Goal: Transaction & Acquisition: Purchase product/service

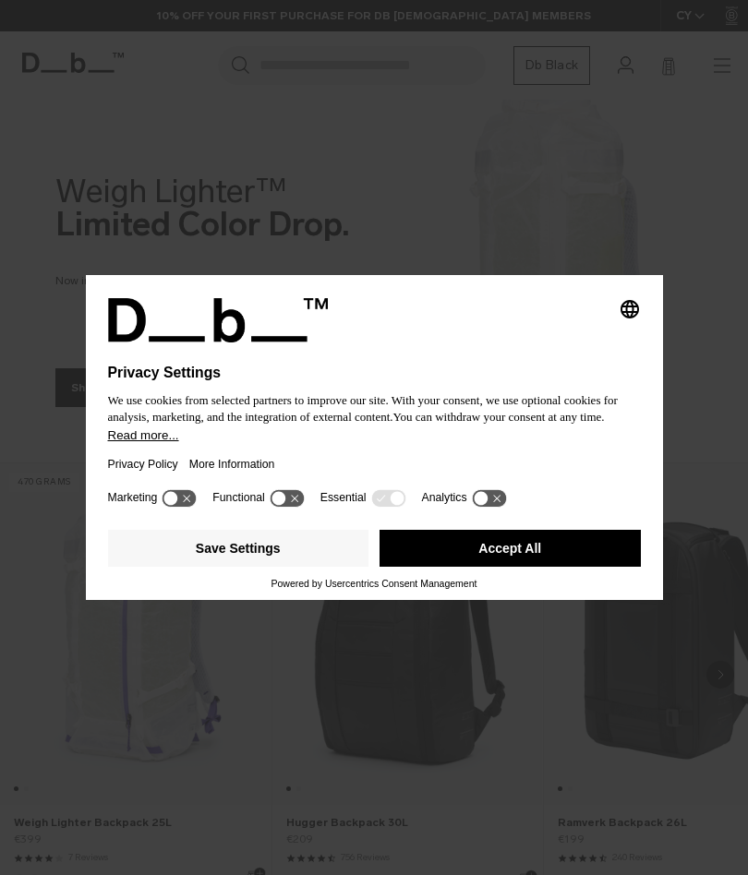
click at [253, 556] on button "Save Settings" at bounding box center [238, 548] width 261 height 37
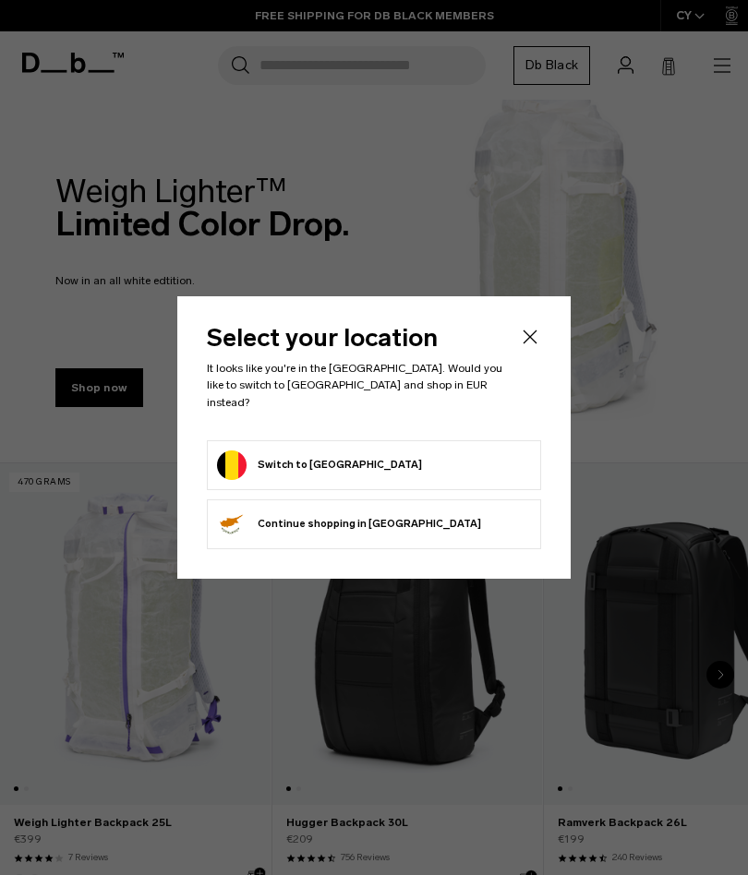
click at [309, 456] on button "Switch to Belgium" at bounding box center [319, 465] width 205 height 30
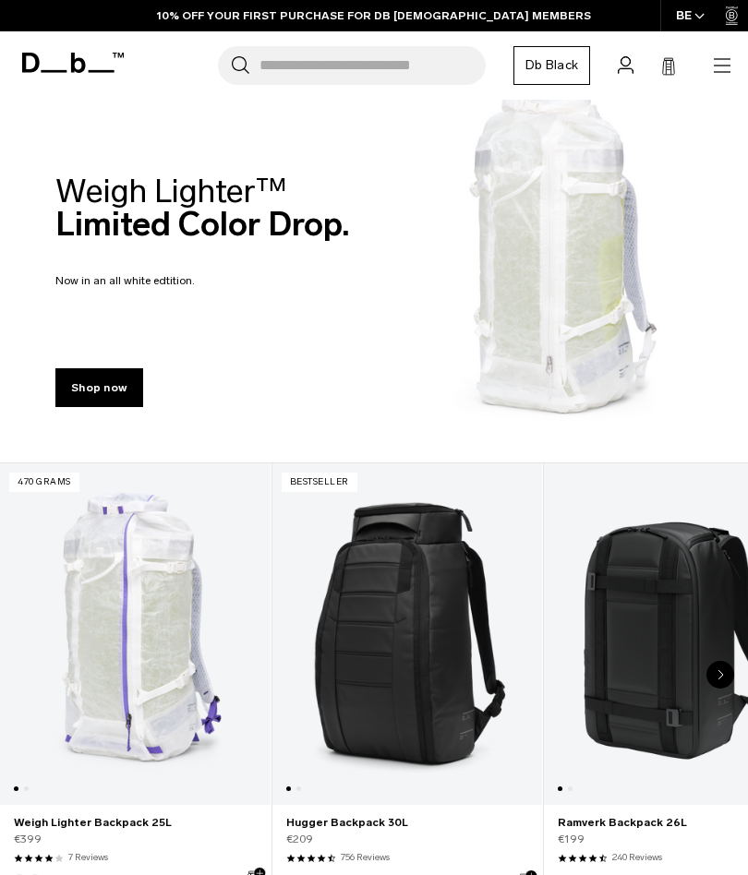
click at [711, 67] on icon "button" at bounding box center [722, 65] width 22 height 22
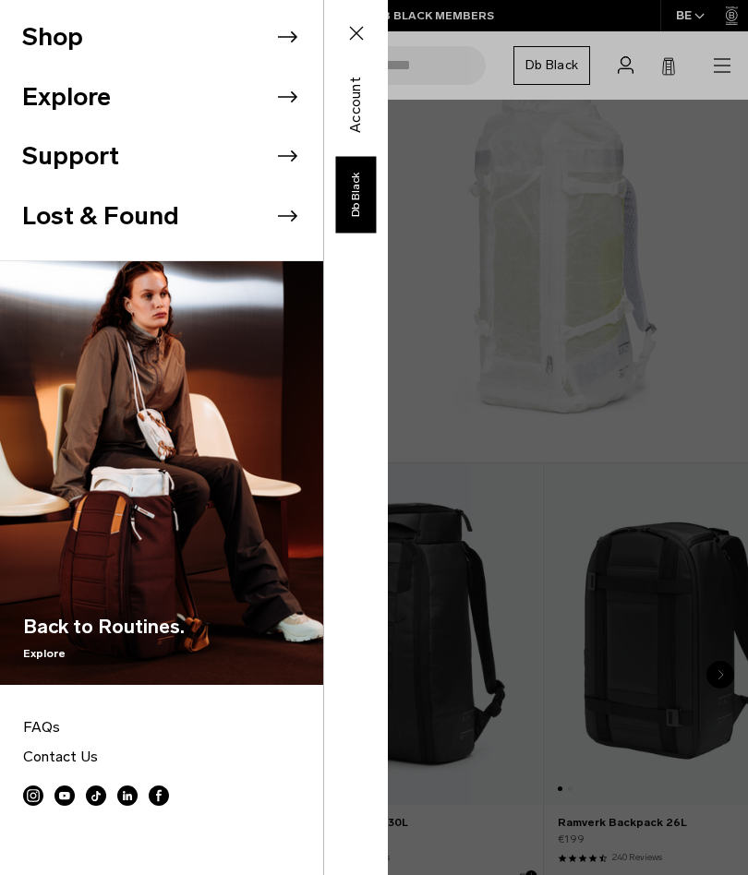
click at [289, 44] on icon at bounding box center [287, 37] width 28 height 28
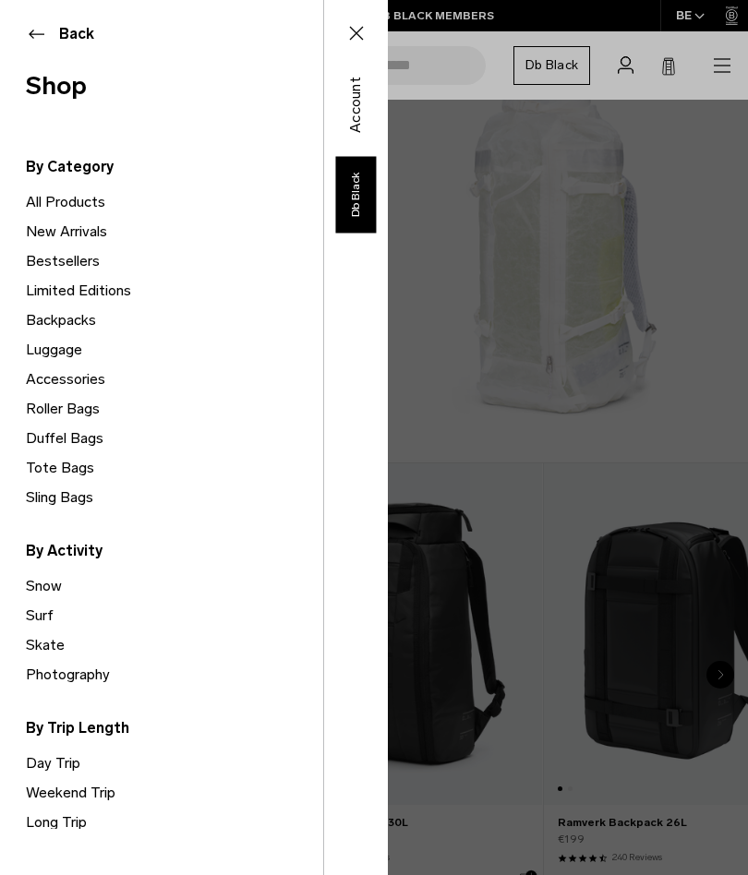
click at [46, 583] on link "Snow" at bounding box center [174, 586] width 297 height 30
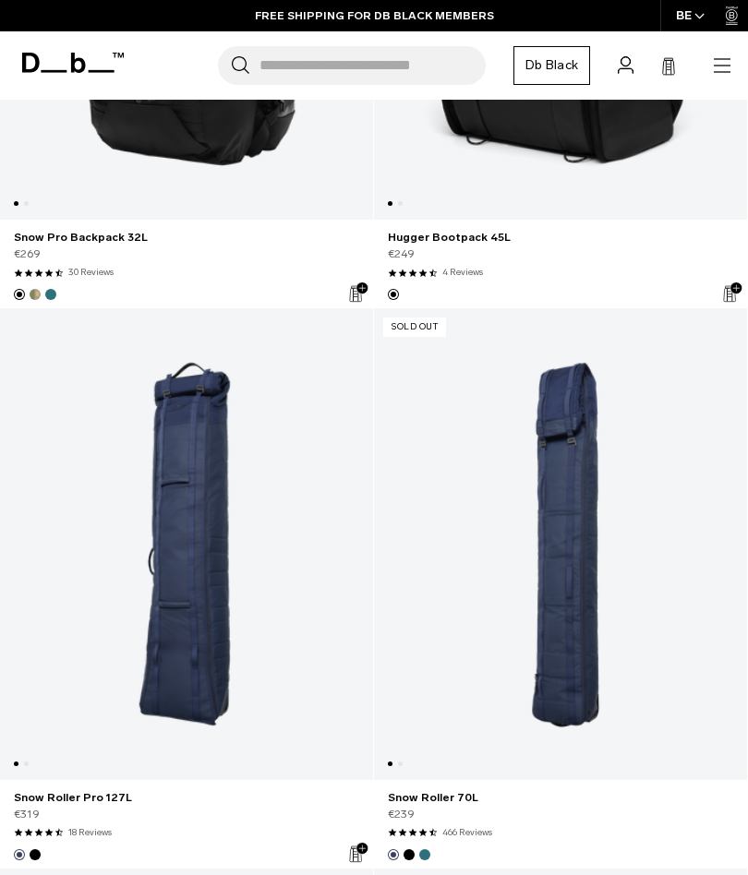
scroll to position [1208, 0]
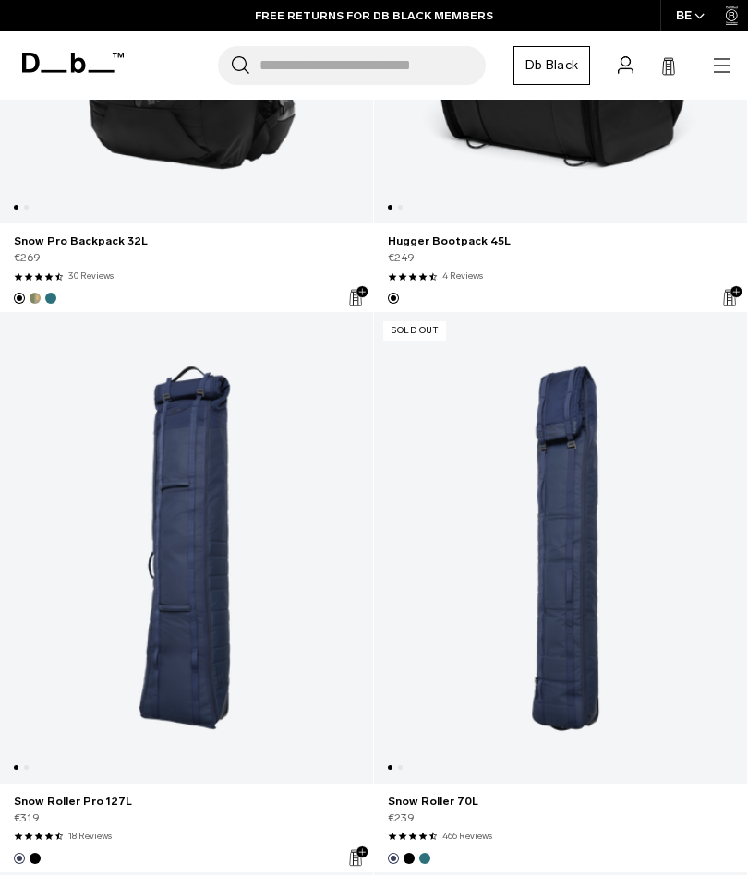
click at [165, 546] on link "Snow Roller Pro 127L" at bounding box center [186, 547] width 373 height 471
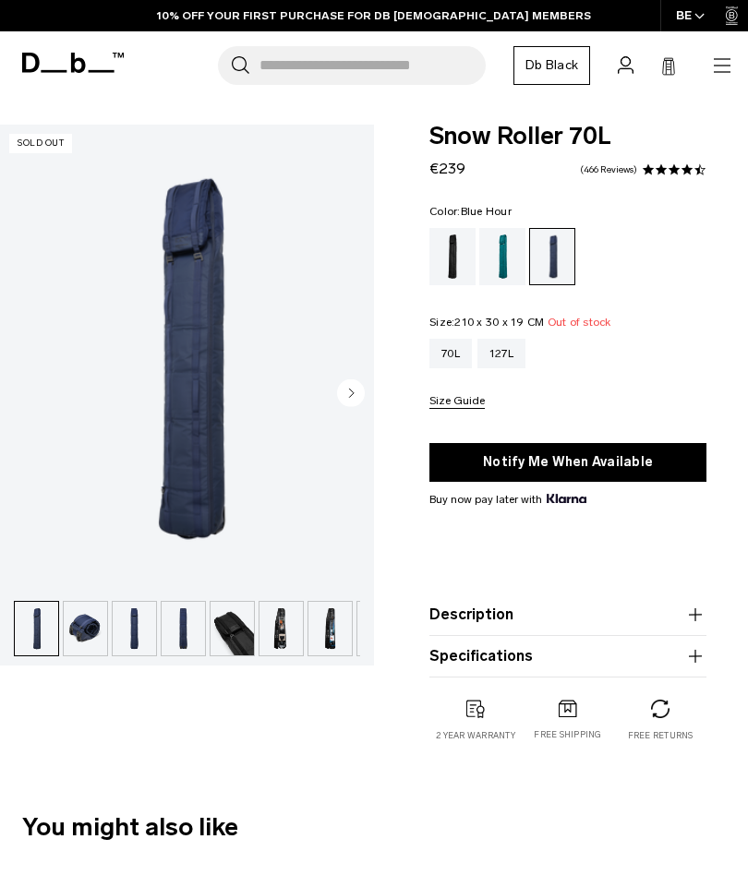
click at [92, 633] on img "button" at bounding box center [85, 629] width 43 height 54
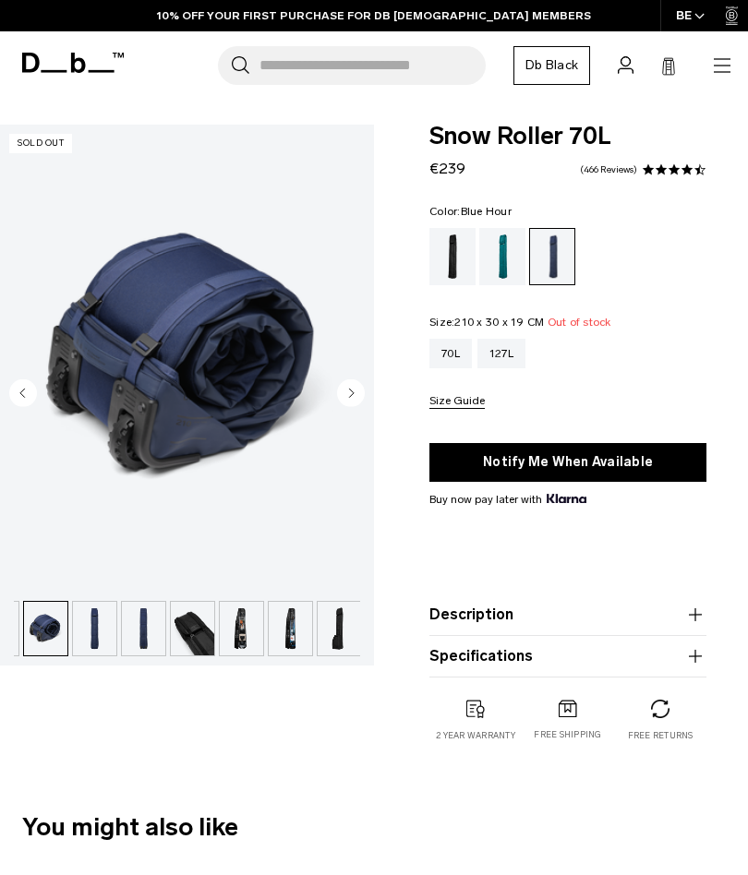
scroll to position [0, 42]
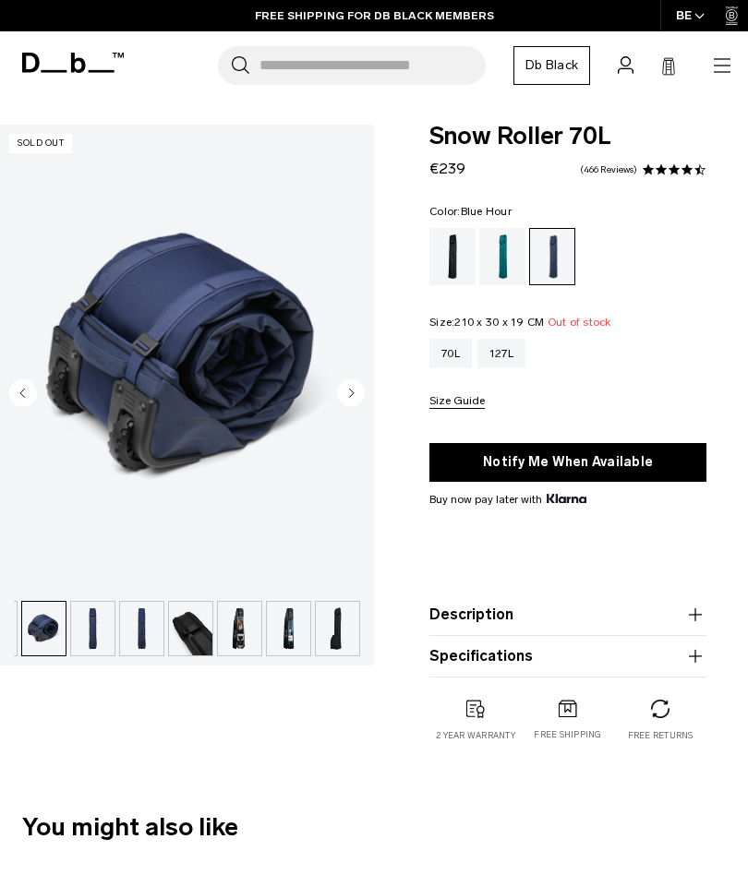
click at [102, 630] on img "button" at bounding box center [92, 629] width 43 height 54
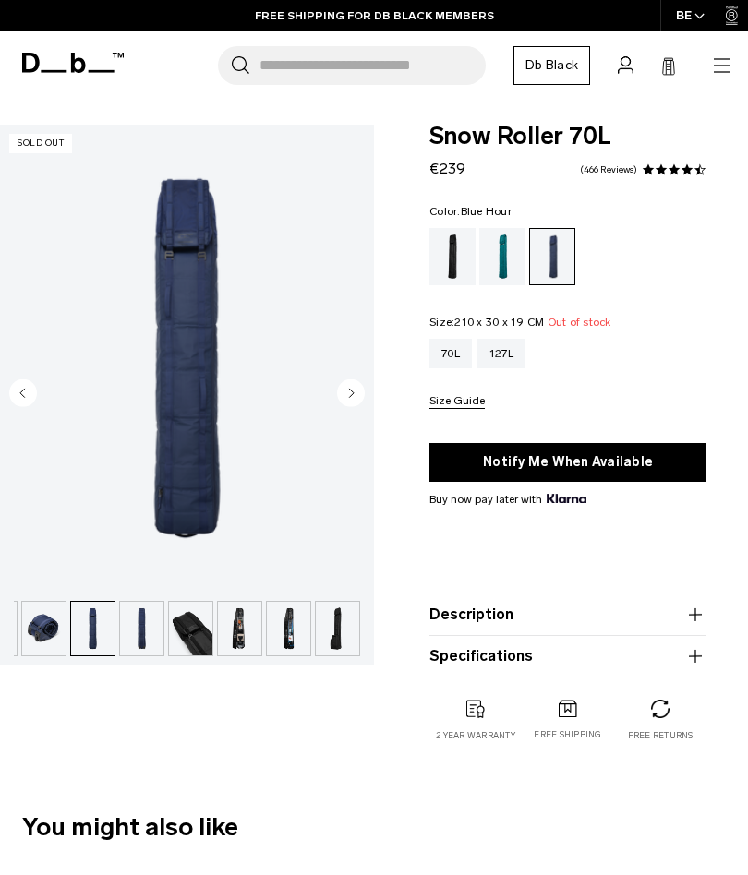
click at [143, 626] on img "button" at bounding box center [141, 629] width 43 height 54
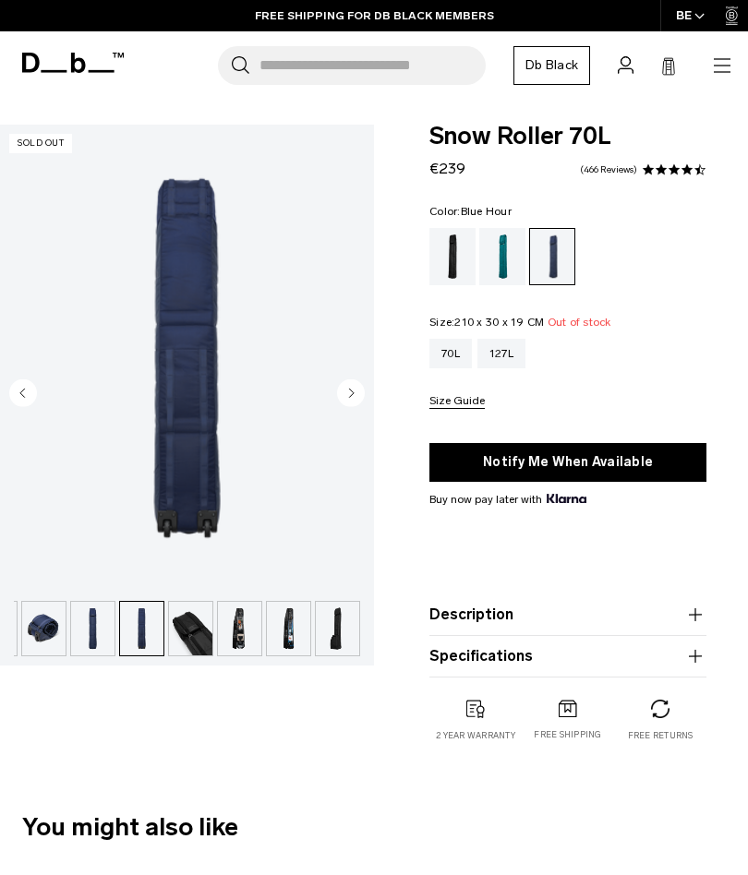
click at [192, 631] on img "button" at bounding box center [190, 629] width 43 height 54
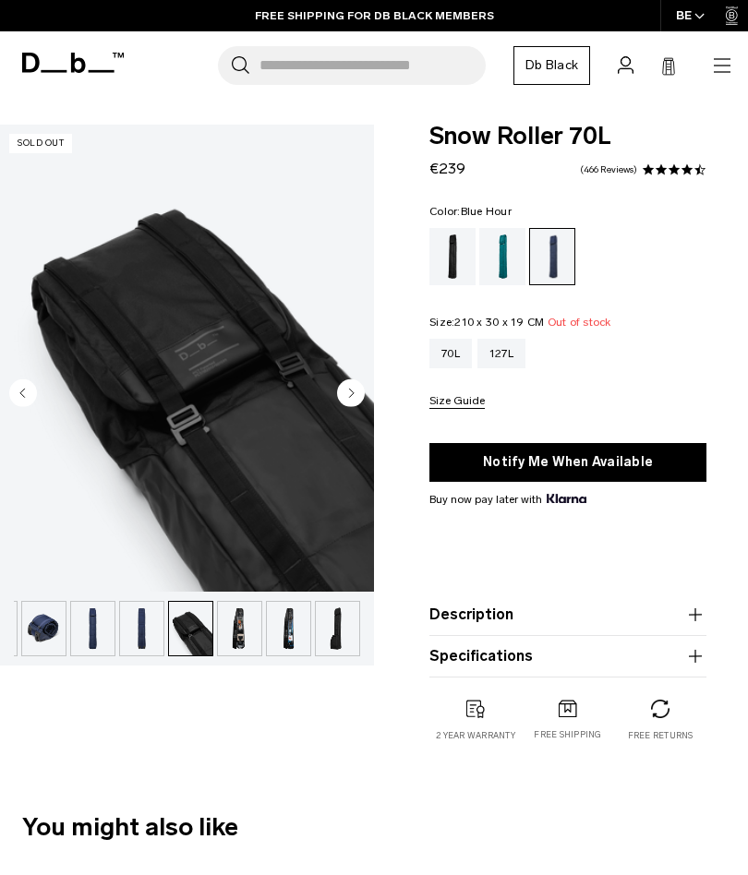
click at [243, 630] on img "button" at bounding box center [239, 629] width 43 height 54
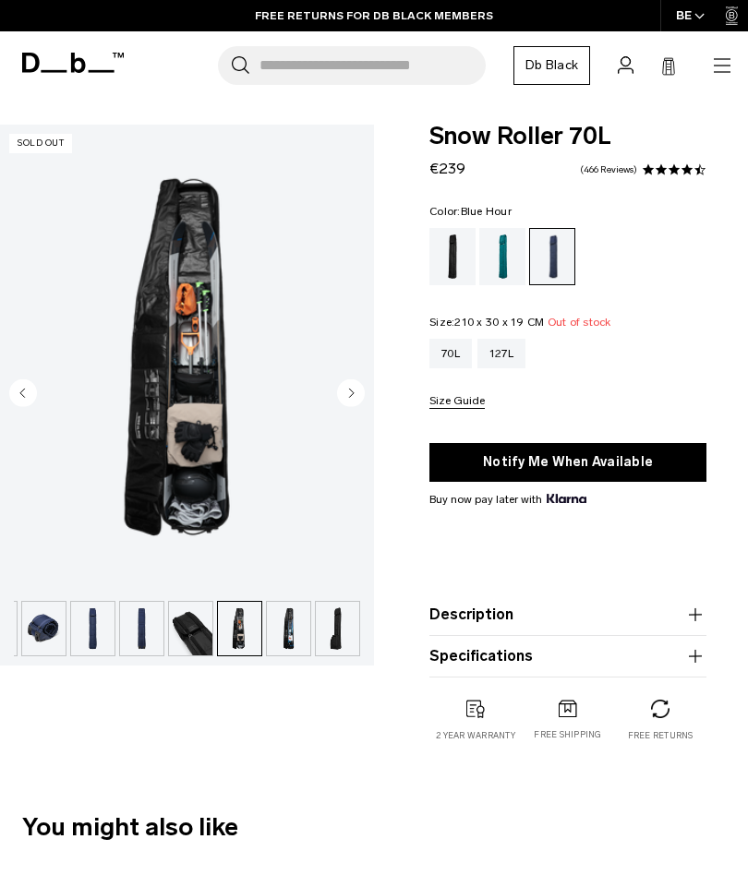
click at [197, 390] on img "6 / 8" at bounding box center [187, 358] width 374 height 467
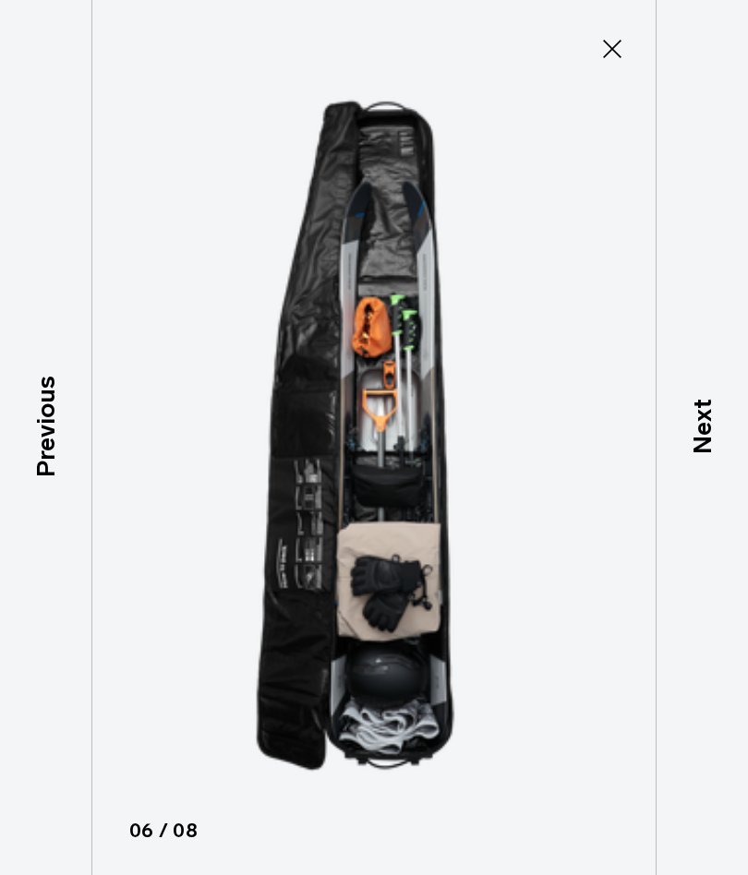
click at [606, 54] on icon at bounding box center [612, 49] width 18 height 18
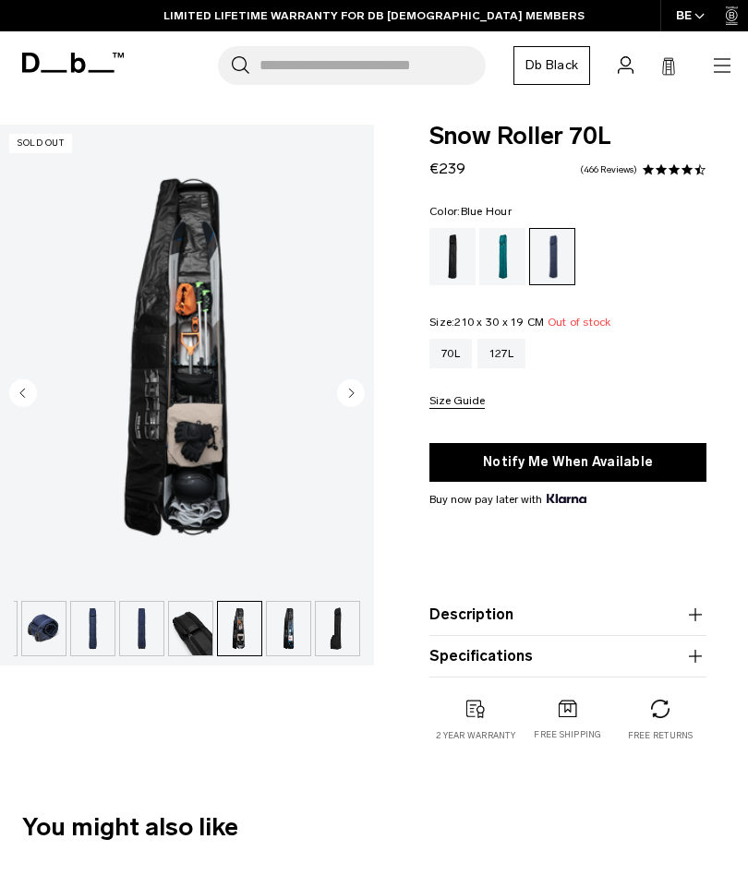
click at [283, 641] on img "button" at bounding box center [288, 629] width 43 height 54
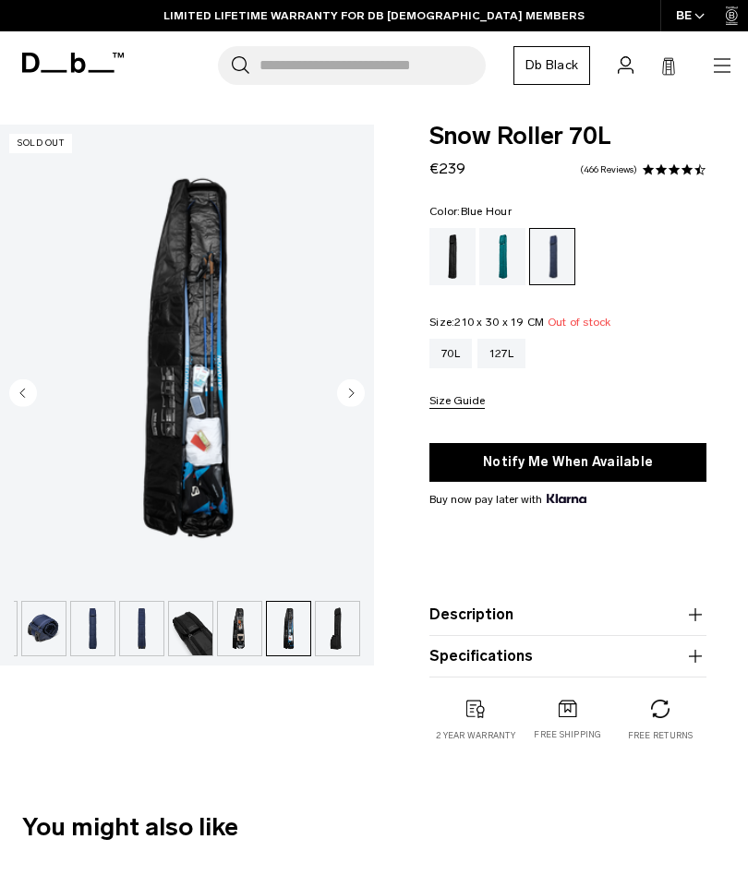
click at [207, 473] on img "7 / 8" at bounding box center [187, 358] width 374 height 467
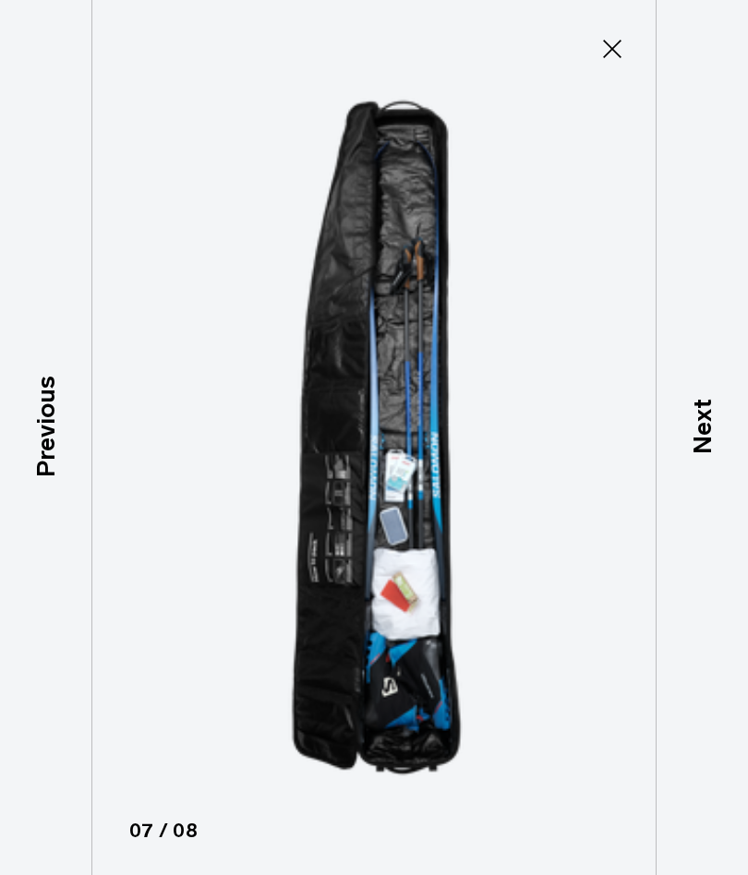
click at [614, 43] on icon at bounding box center [612, 49] width 30 height 30
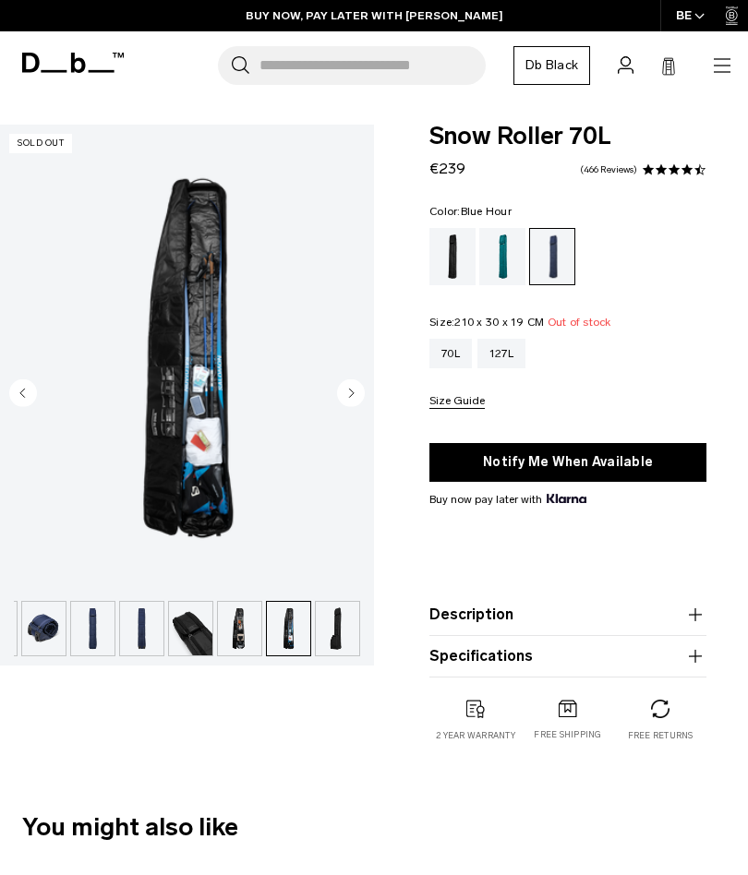
click at [335, 630] on img "button" at bounding box center [337, 629] width 43 height 54
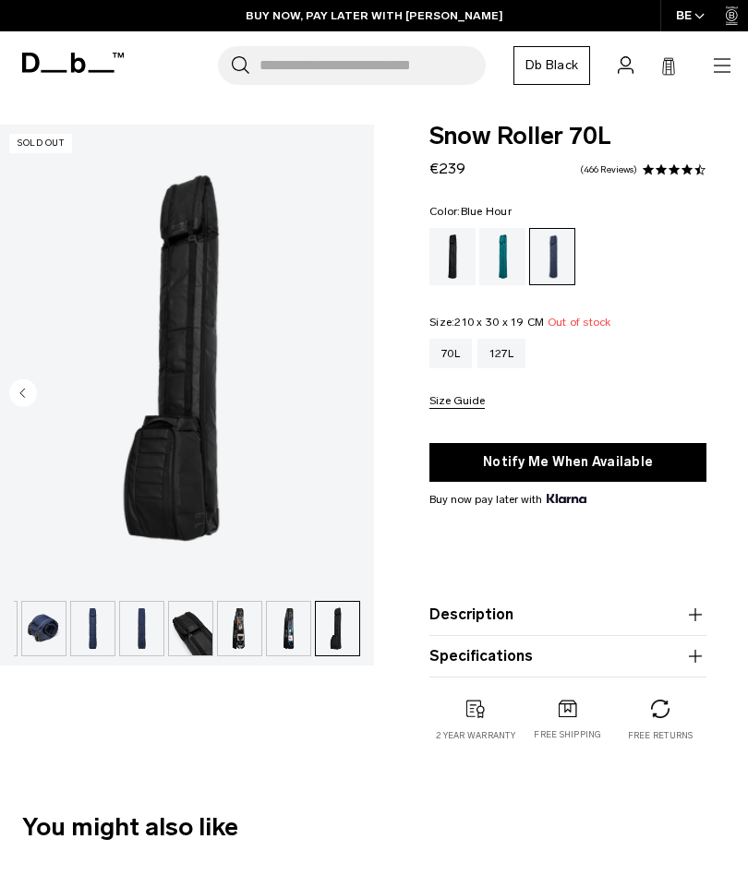
scroll to position [0, 14]
